Goal: Task Accomplishment & Management: Use online tool/utility

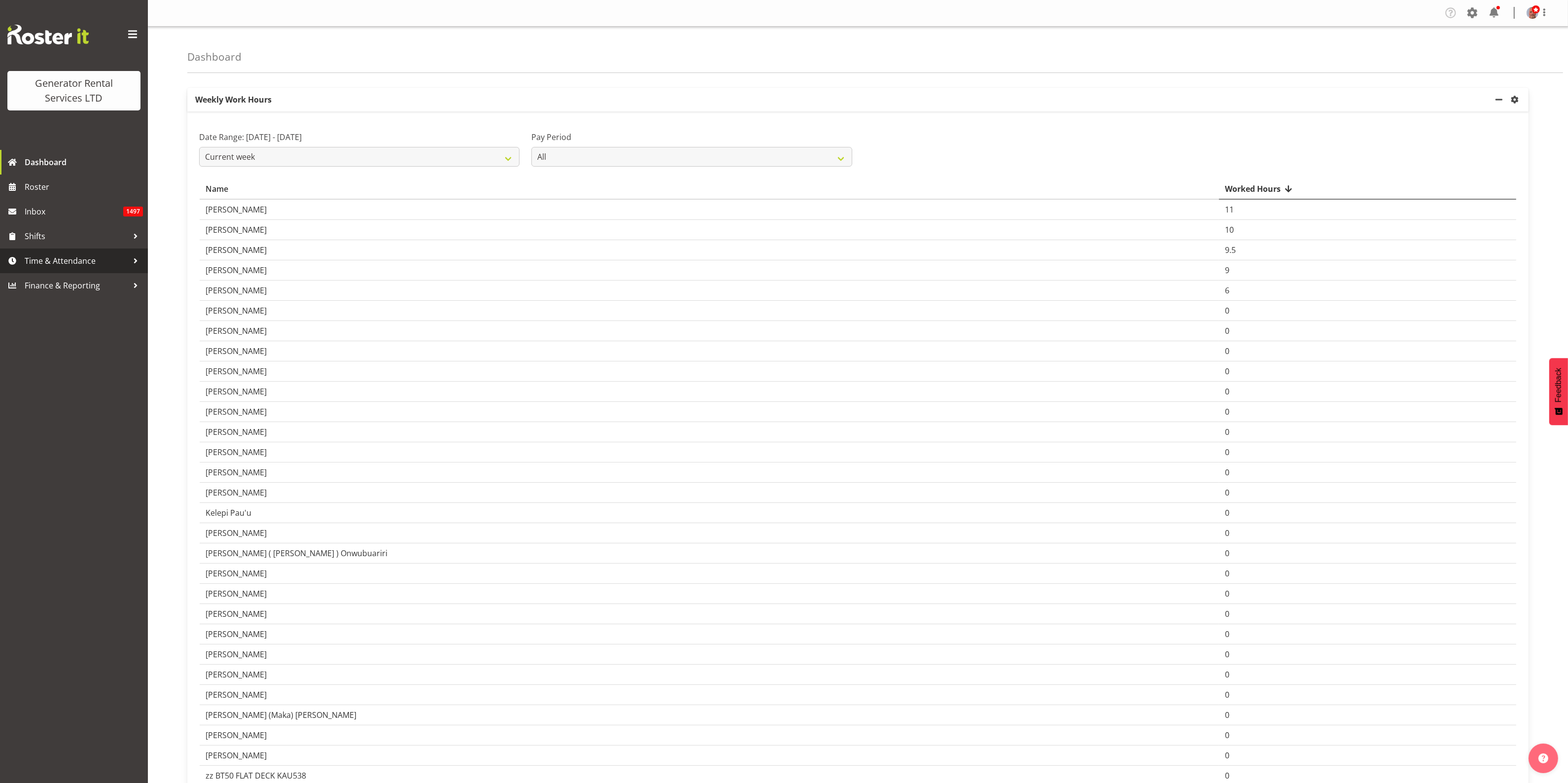
click at [63, 258] on span "Time & Attendance" at bounding box center [76, 260] width 103 height 15
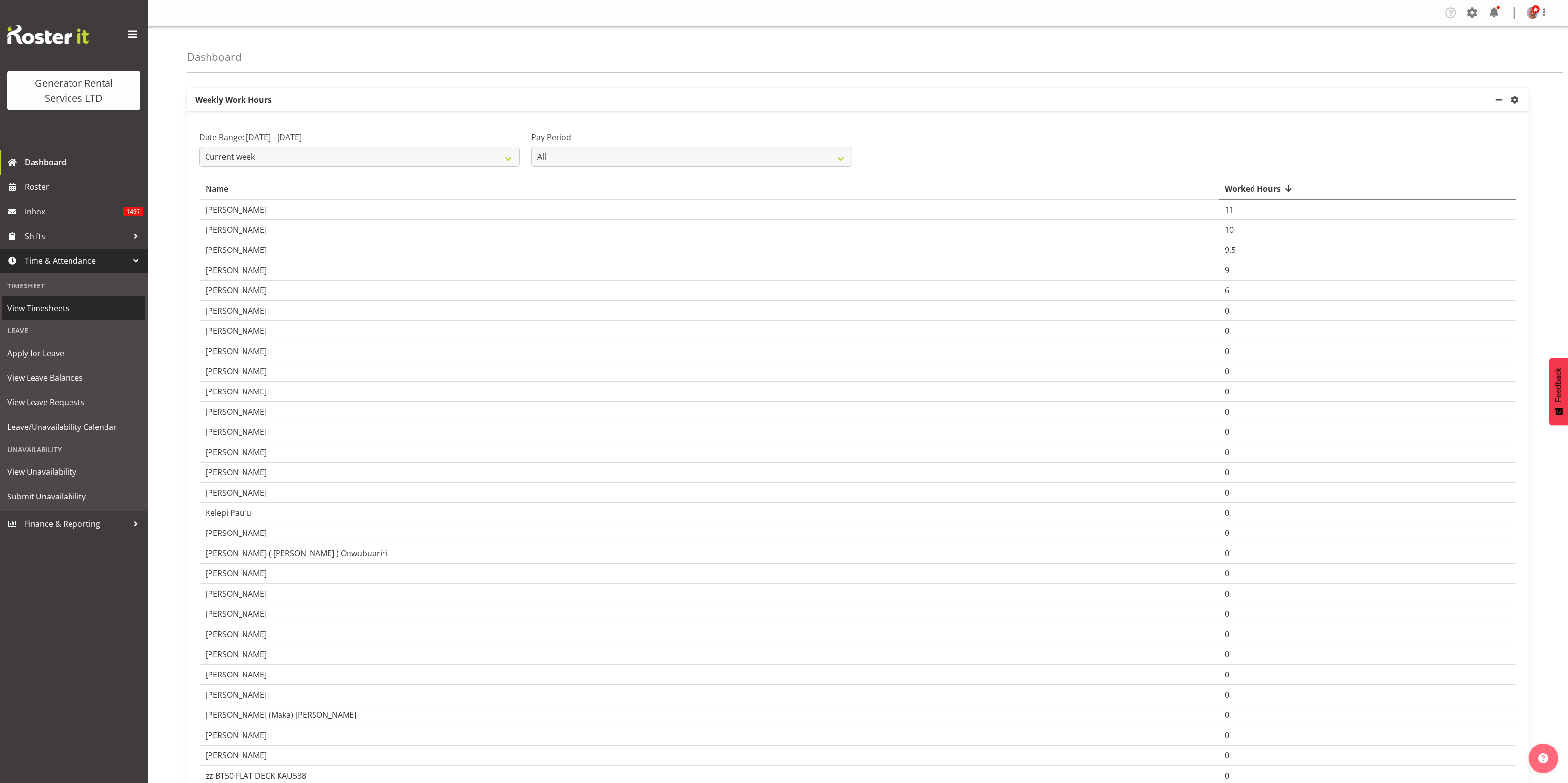
click at [47, 307] on span "View Timesheets" at bounding box center [74, 308] width 133 height 15
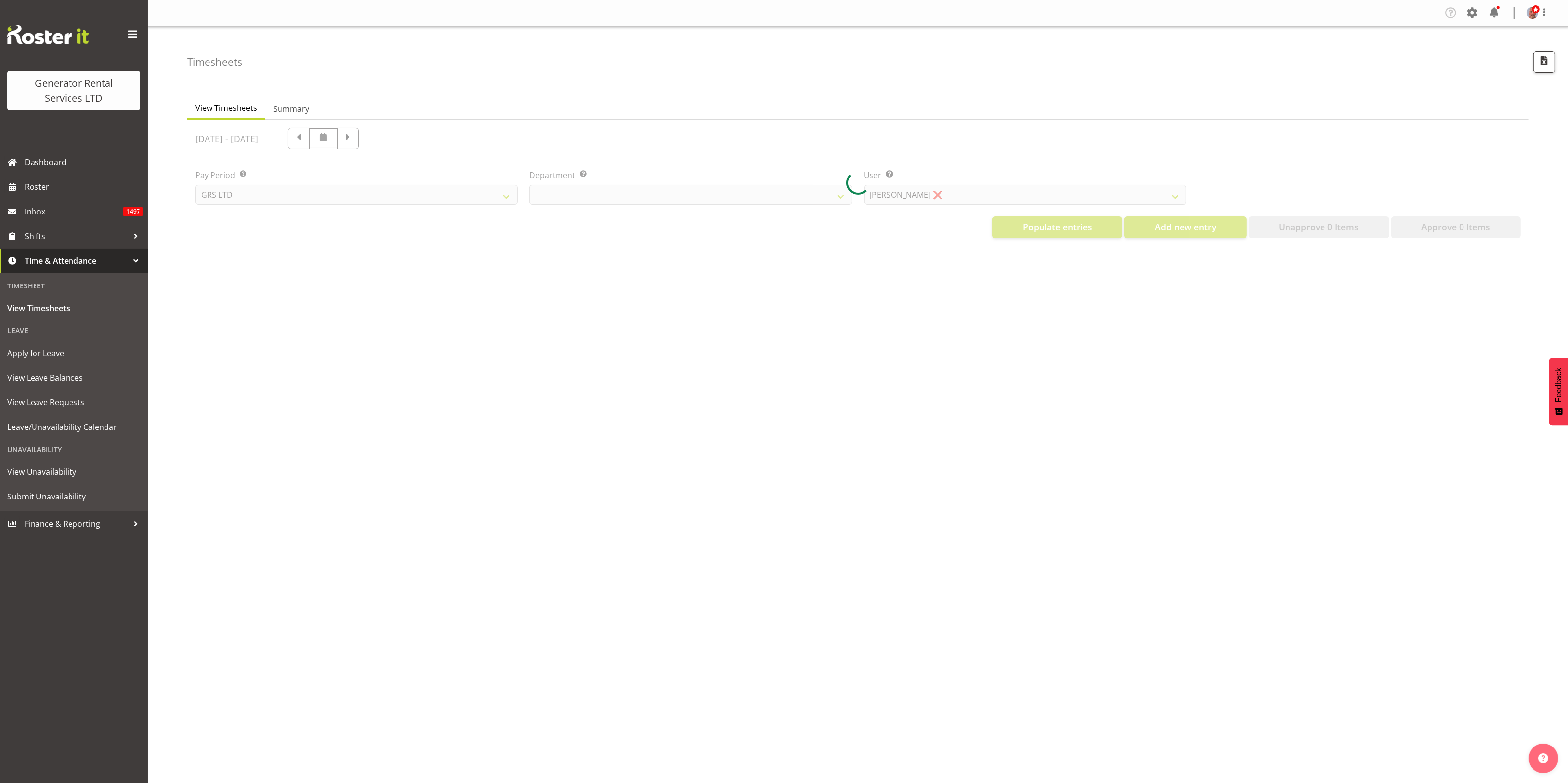
select select "22"
select select "149"
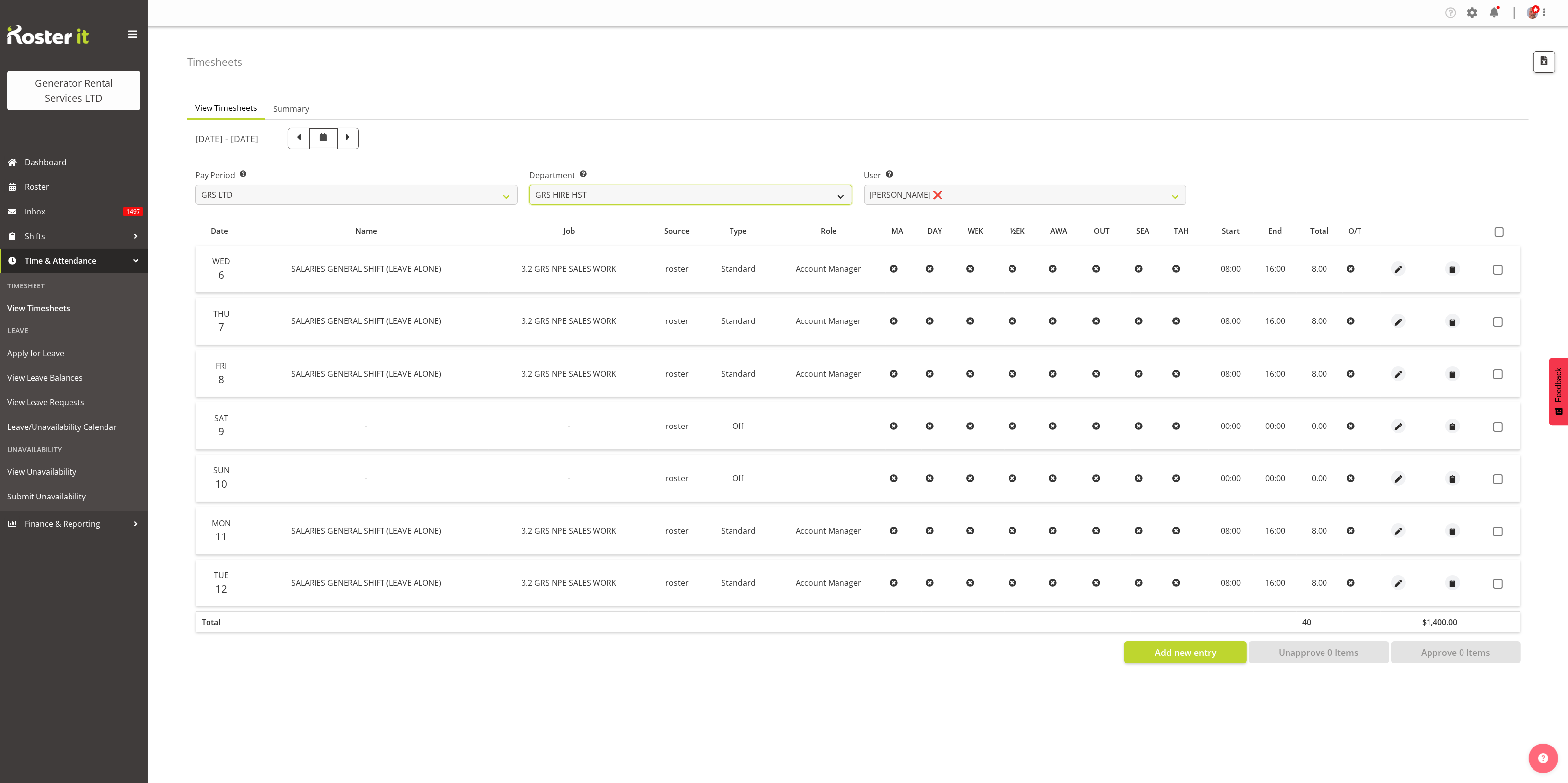
click at [706, 191] on select "GRS ADMIN AKL GRS ADMIN TGA GRS ENGINEERING AKL GRS HIRE AKL GRS HIRE HST GRS H…" at bounding box center [690, 194] width 322 height 20
select select "161"
click at [529, 185] on select "GRS ADMIN AKL GRS ADMIN TGA GRS ENGINEERING AKL GRS HIRE AKL GRS HIRE HST GRS H…" at bounding box center [690, 194] width 322 height 20
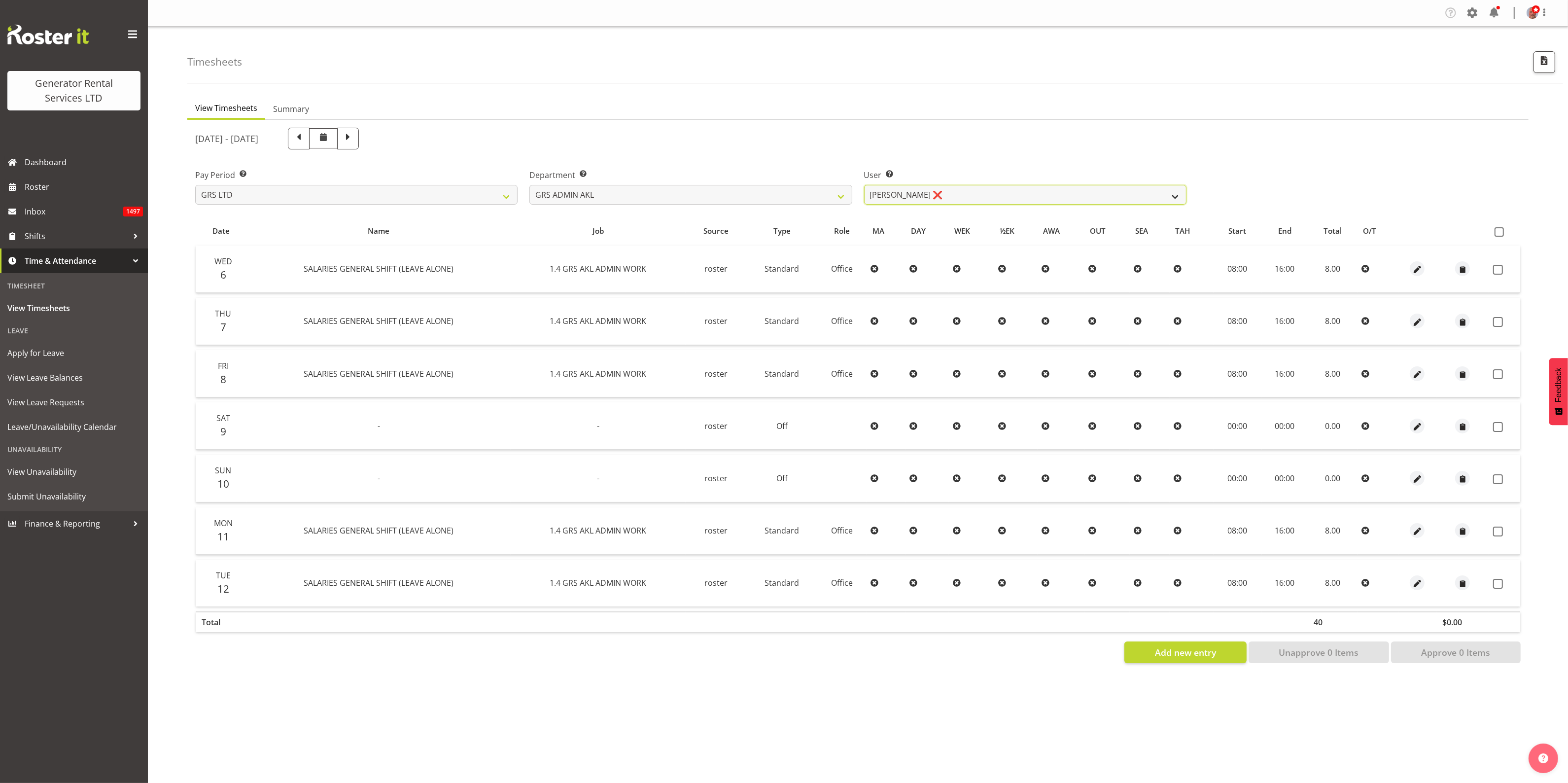
click at [964, 191] on select "Nick McDonald ❌ Nicko Kokkaris ❌ Phil Hannah ❌ Zach Satiu ✔" at bounding box center [1025, 194] width 322 height 20
select select "198"
click at [864, 185] on select "Nick McDonald ❌ Nicko Kokkaris ❌ Phil Hannah ❌ Zach Satiu ✔" at bounding box center [1025, 194] width 322 height 20
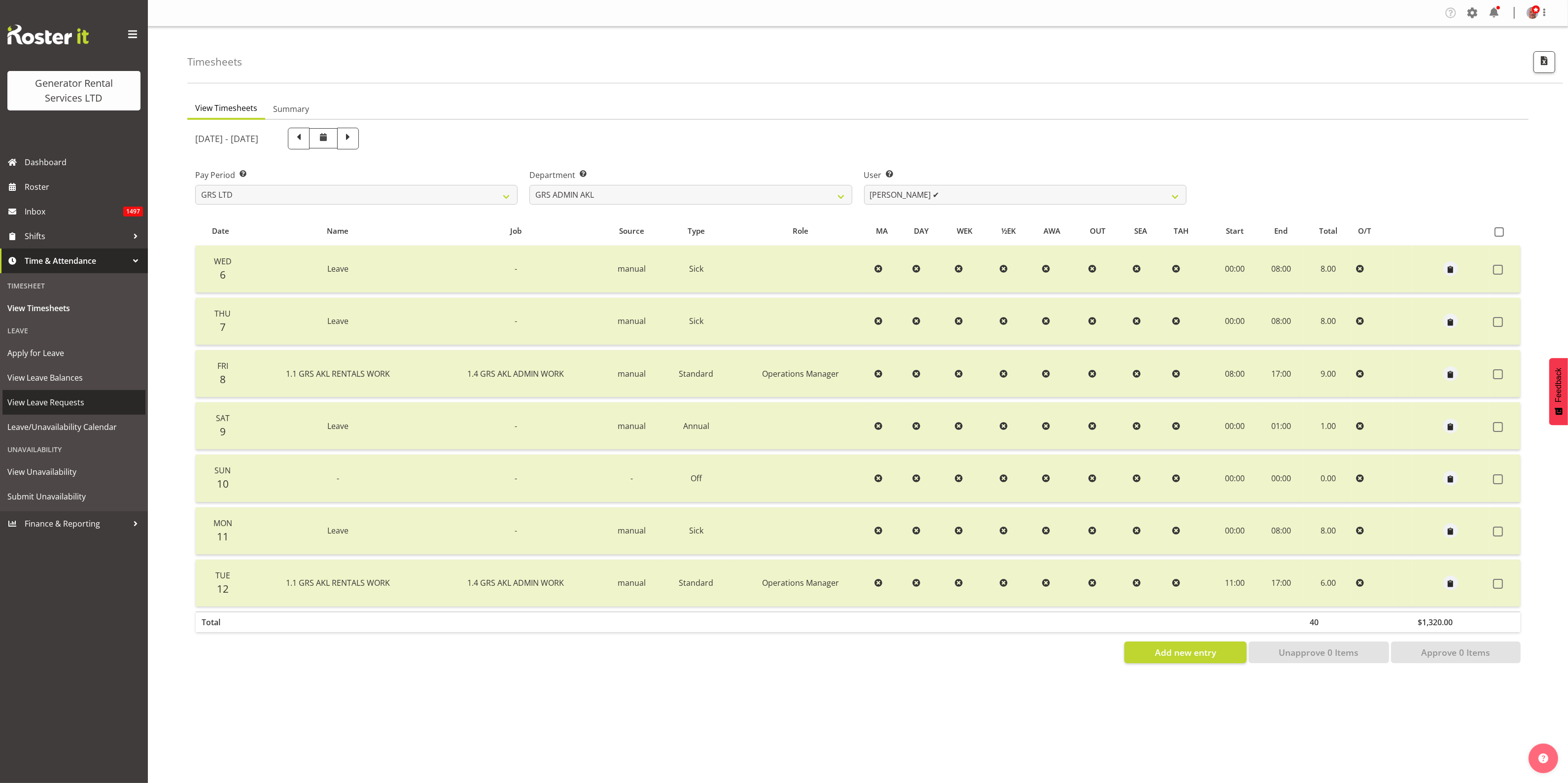
click at [53, 398] on span "View Leave Requests" at bounding box center [74, 402] width 133 height 15
